Goal: Contribute content: Add original content to the website for others to see

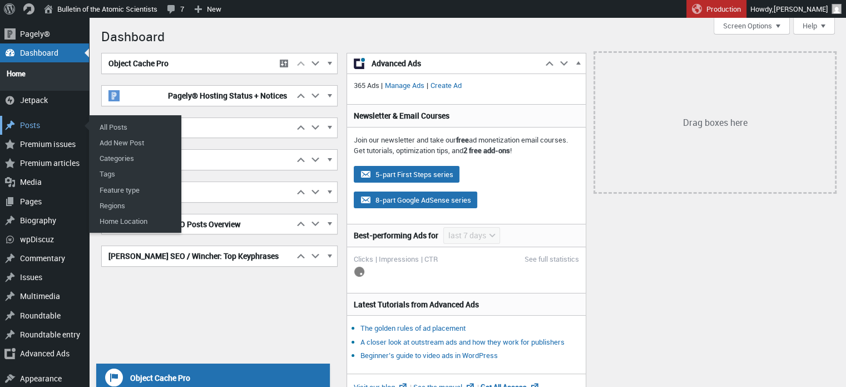
click at [30, 122] on div "Posts" at bounding box center [44, 125] width 89 height 19
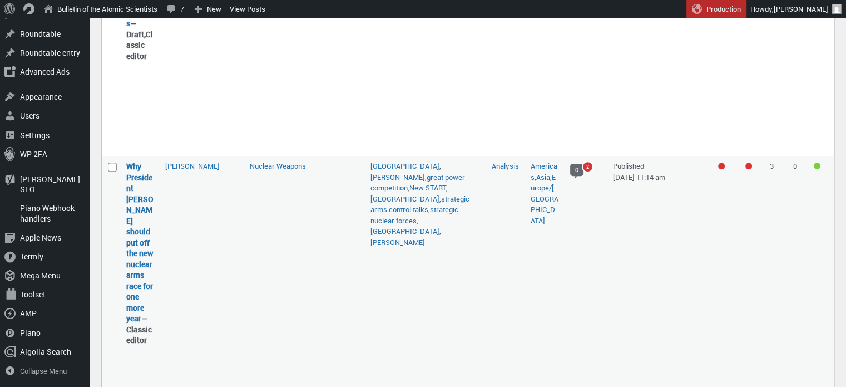
scroll to position [372, 0]
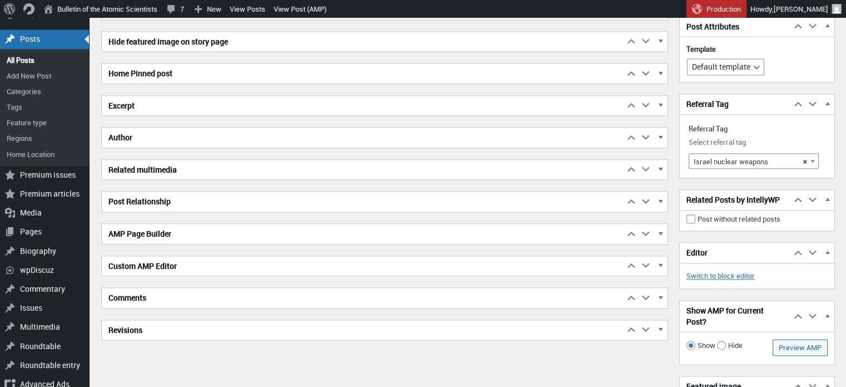
scroll to position [1605, 0]
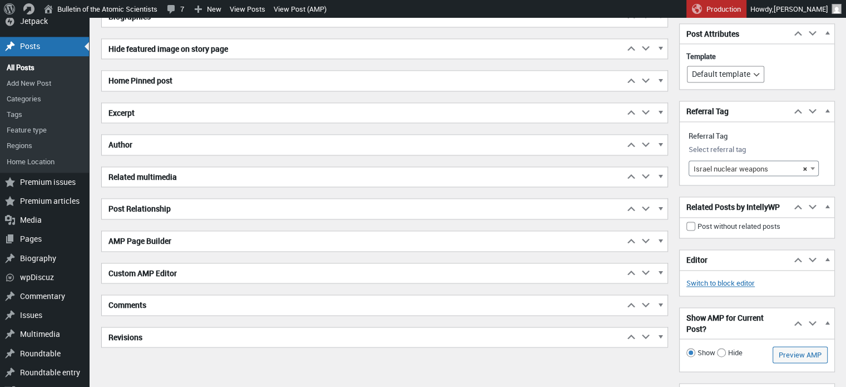
click at [202, 112] on h2 "Excerpt" at bounding box center [363, 113] width 522 height 20
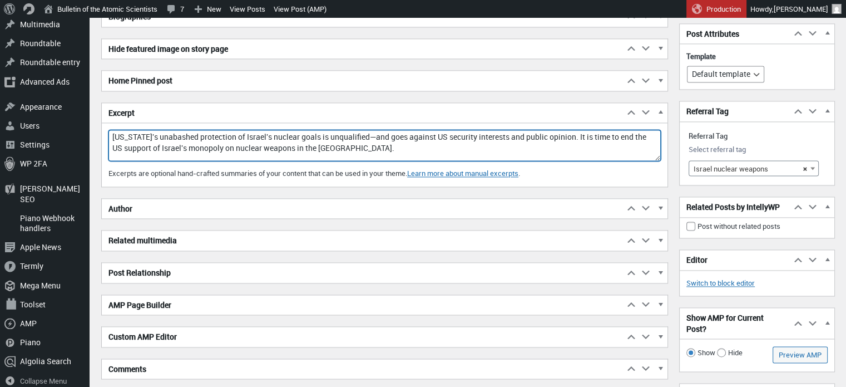
drag, startPoint x: 373, startPoint y: 145, endPoint x: 98, endPoint y: 124, distance: 275.7
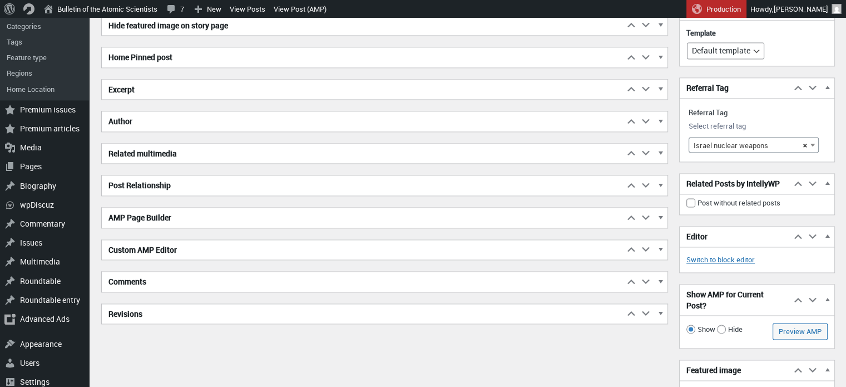
scroll to position [1629, 0]
click at [174, 83] on h2 "Excerpt" at bounding box center [363, 89] width 522 height 20
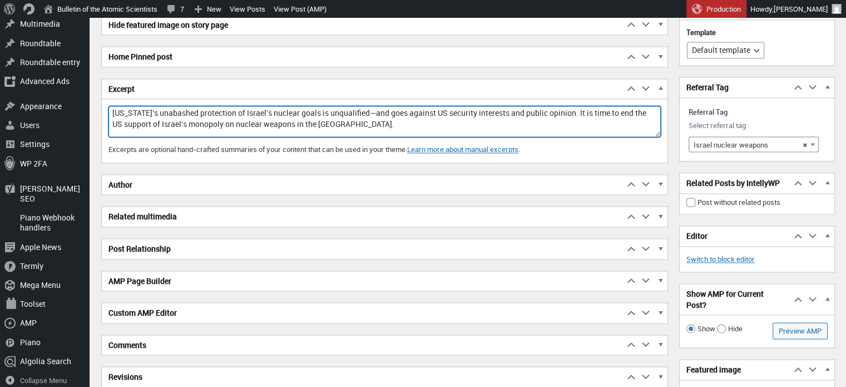
drag, startPoint x: 361, startPoint y: 120, endPoint x: 574, endPoint y: 107, distance: 213.5
click at [574, 107] on textarea "[US_STATE]'s unabashed protection of Israel's nuclear goals is unqualified—and …" at bounding box center [384, 121] width 552 height 31
